Goal: Task Accomplishment & Management: Manage account settings

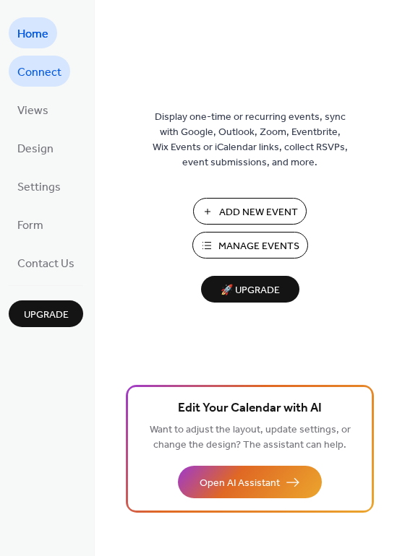
click at [40, 72] on span "Connect" at bounding box center [39, 72] width 44 height 22
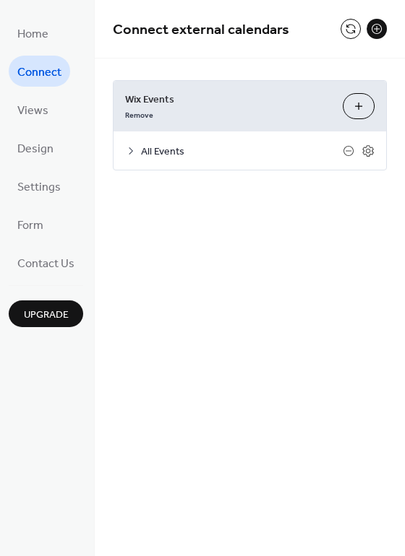
click at [169, 149] on span "All Events" at bounding box center [242, 152] width 202 height 15
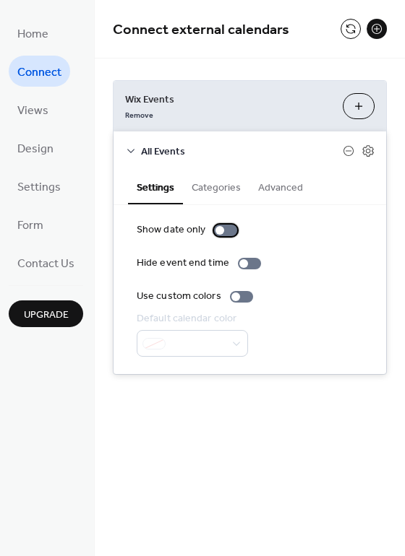
click at [225, 231] on div at bounding box center [225, 231] width 23 height 12
click at [214, 228] on div at bounding box center [225, 231] width 23 height 12
click at [213, 183] on button "Categories" at bounding box center [216, 186] width 66 height 33
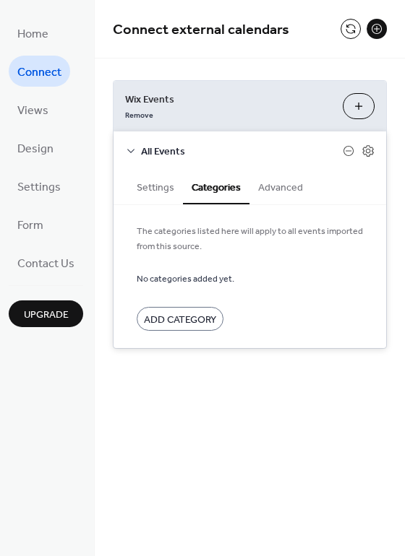
click at [272, 188] on button "Advanced" at bounding box center [280, 186] width 62 height 33
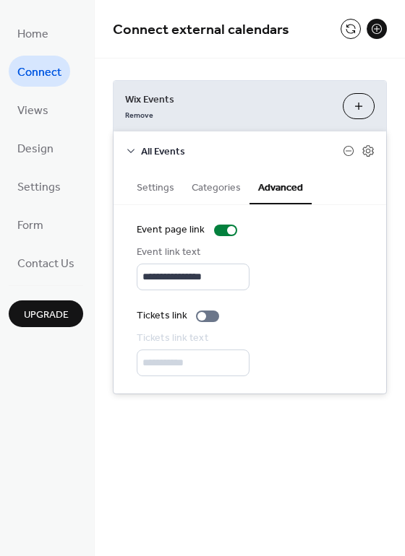
click at [147, 180] on button "Settings" at bounding box center [155, 186] width 55 height 33
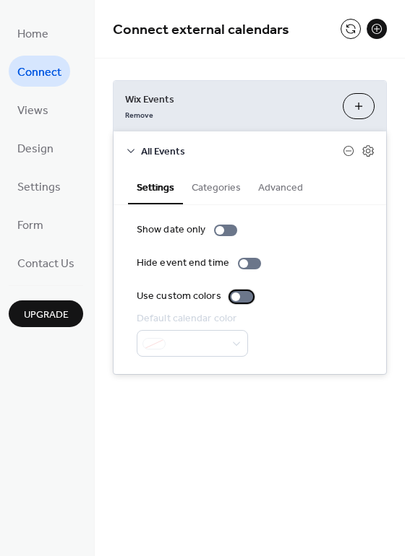
click at [245, 296] on div at bounding box center [241, 297] width 23 height 12
click at [251, 260] on div at bounding box center [249, 264] width 23 height 12
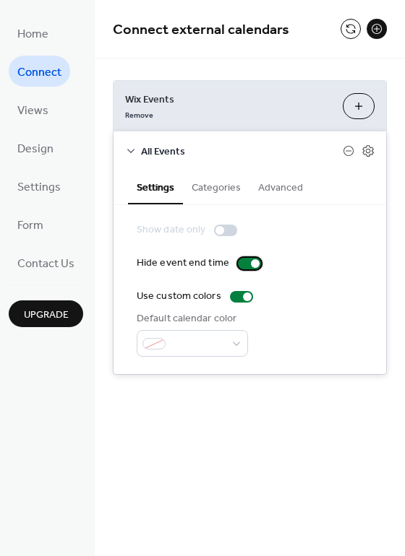
click at [238, 262] on div at bounding box center [249, 264] width 23 height 12
click at [229, 232] on div at bounding box center [225, 231] width 23 height 12
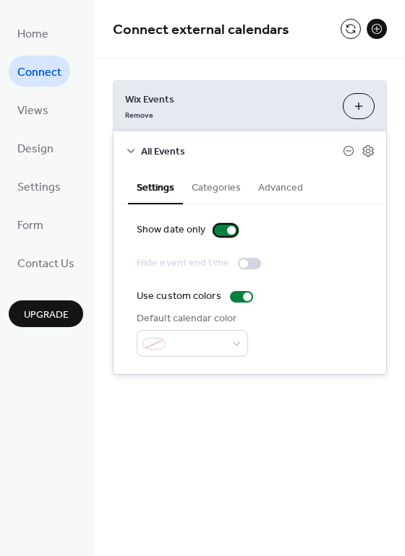
click at [212, 225] on label "Show date only" at bounding box center [190, 230] width 106 height 15
click at [364, 152] on icon at bounding box center [367, 151] width 11 height 12
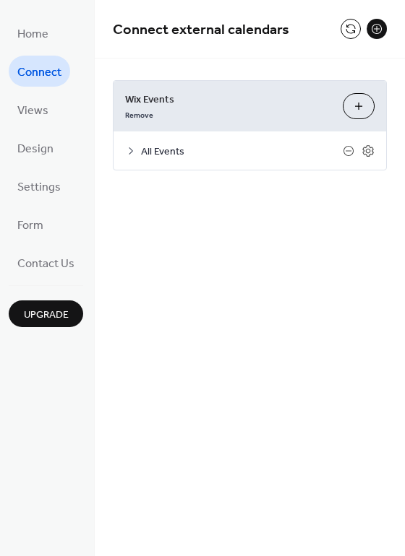
click at [163, 148] on span "All Events" at bounding box center [242, 152] width 202 height 15
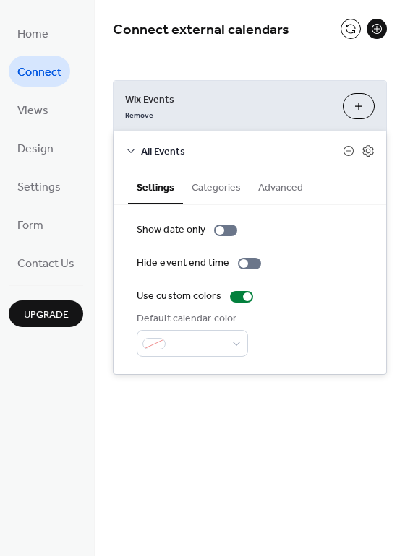
click at [215, 190] on button "Categories" at bounding box center [216, 186] width 66 height 33
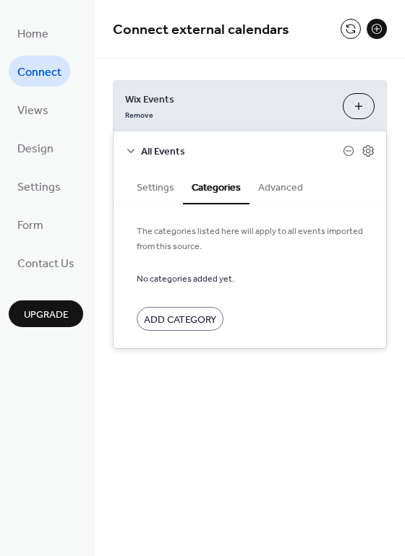
click at [275, 189] on button "Advanced" at bounding box center [280, 186] width 62 height 33
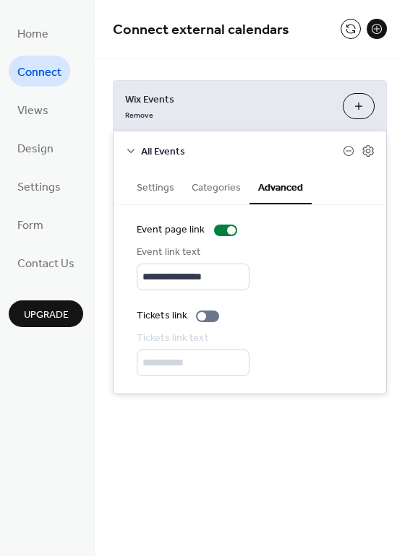
click at [150, 188] on button "Settings" at bounding box center [155, 186] width 55 height 33
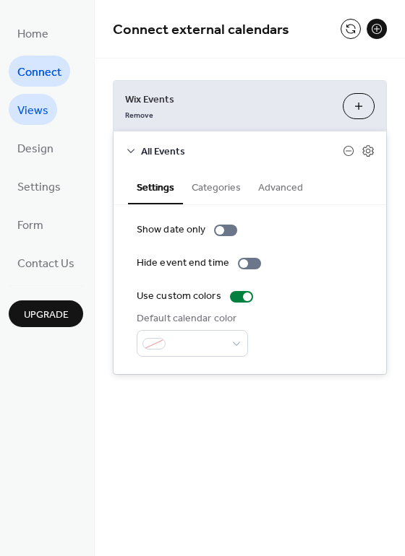
click at [34, 109] on span "Views" at bounding box center [32, 111] width 31 height 22
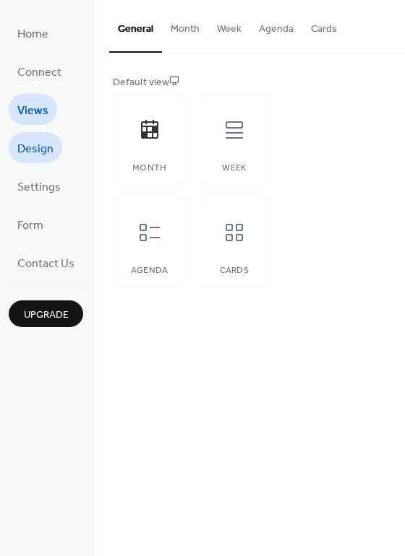
click at [36, 145] on span "Design" at bounding box center [35, 149] width 36 height 22
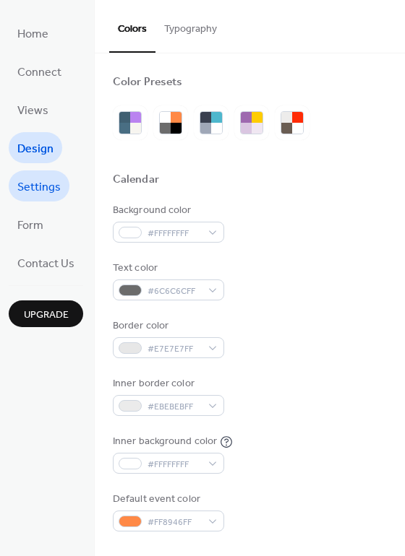
click at [41, 188] on span "Settings" at bounding box center [38, 187] width 43 height 22
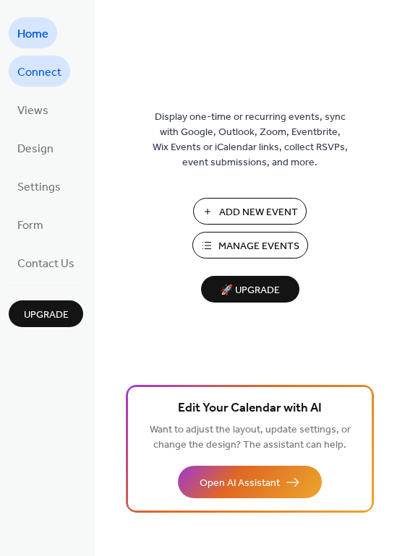
click at [57, 71] on span "Connect" at bounding box center [39, 72] width 44 height 22
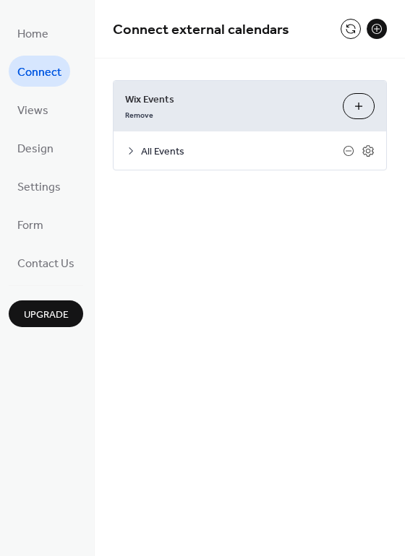
click at [169, 155] on span "All Events" at bounding box center [242, 152] width 202 height 15
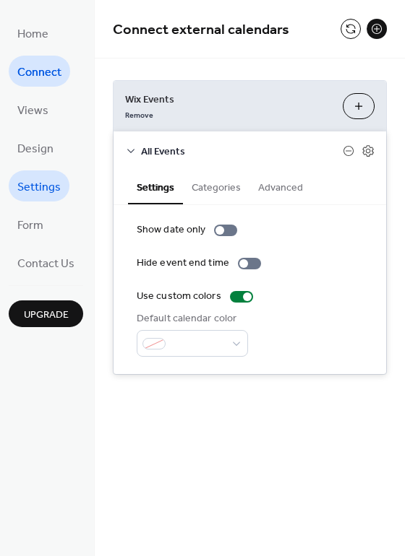
click at [42, 187] on span "Settings" at bounding box center [38, 187] width 43 height 22
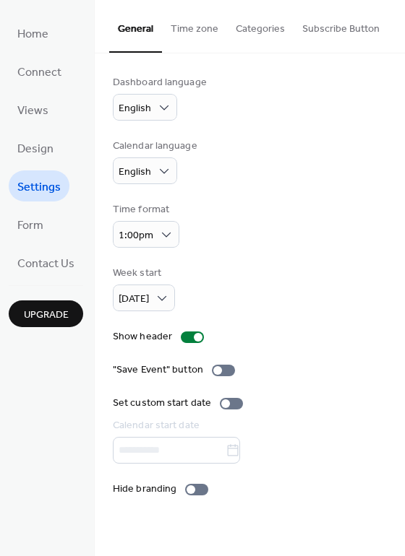
drag, startPoint x: 398, startPoint y: 277, endPoint x: 392, endPoint y: 313, distance: 36.6
click at [392, 313] on div "Dashboard language English Calendar language English Time format 1:00pm Week st…" at bounding box center [250, 285] width 310 height 465
click at [45, 223] on link "Form" at bounding box center [30, 224] width 43 height 31
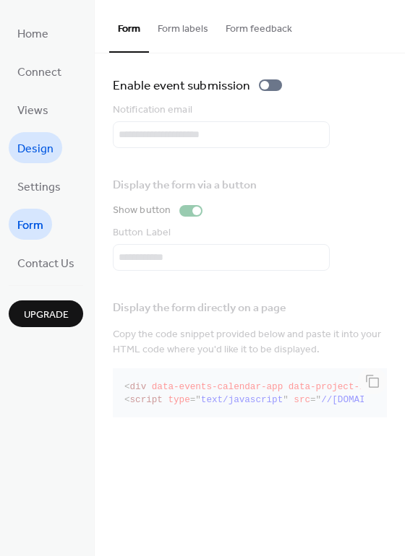
click at [55, 155] on link "Design" at bounding box center [35, 147] width 53 height 31
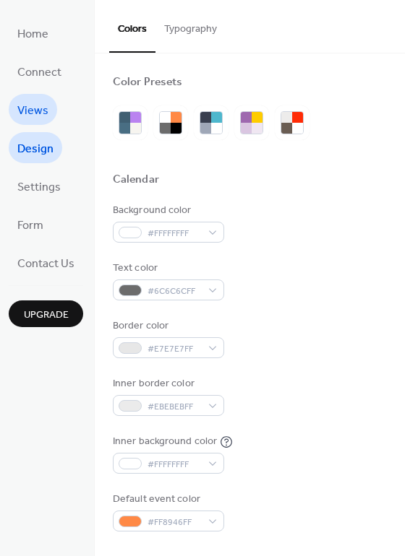
click at [29, 103] on span "Views" at bounding box center [32, 111] width 31 height 22
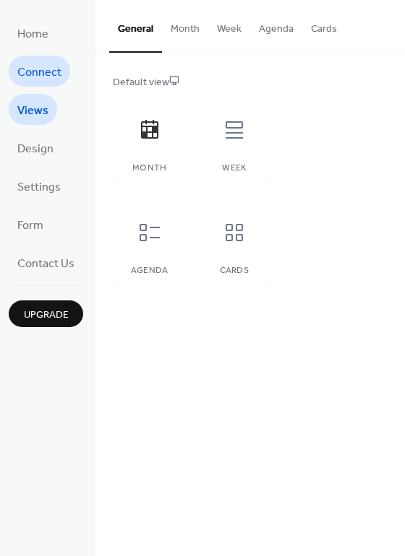
click at [37, 72] on span "Connect" at bounding box center [39, 72] width 44 height 22
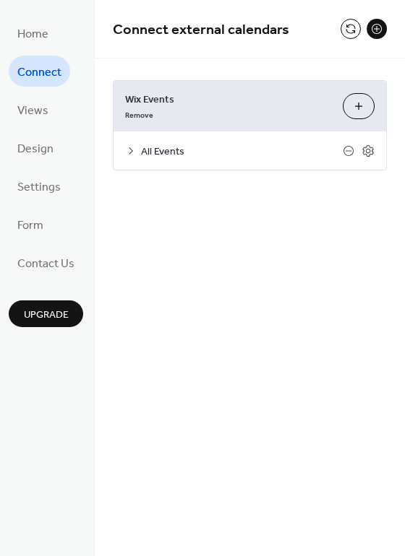
click at [157, 154] on span "All Events" at bounding box center [242, 152] width 202 height 15
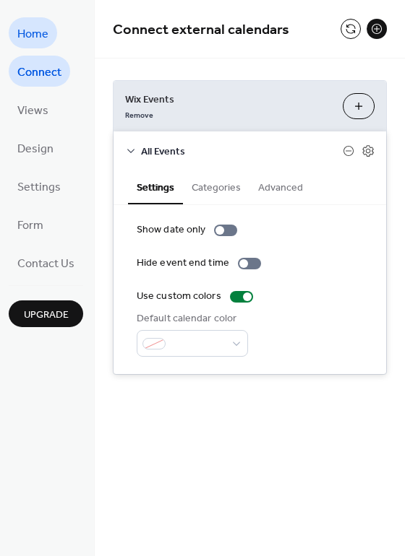
click at [36, 36] on span "Home" at bounding box center [32, 34] width 31 height 22
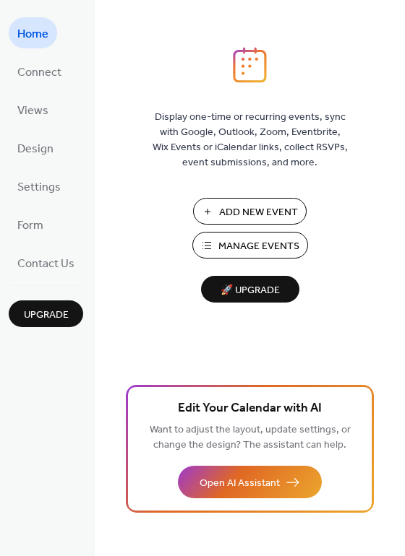
click at [244, 288] on span "🚀 Upgrade" at bounding box center [250, 291] width 81 height 20
click at [47, 68] on span "Connect" at bounding box center [39, 72] width 44 height 22
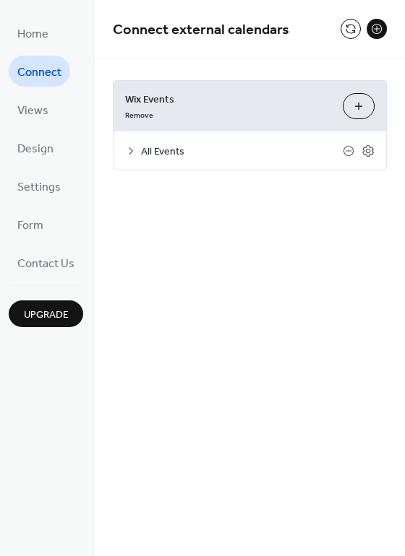
click at [142, 147] on span "All Events" at bounding box center [242, 152] width 202 height 15
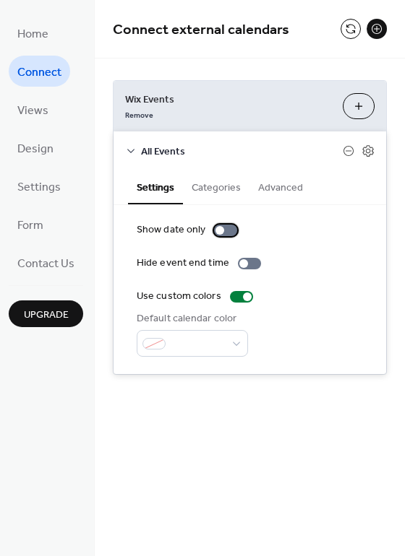
click at [229, 228] on div at bounding box center [225, 231] width 23 height 12
click at [211, 228] on label "Show date only" at bounding box center [190, 230] width 106 height 15
